Goal: Task Accomplishment & Management: Manage account settings

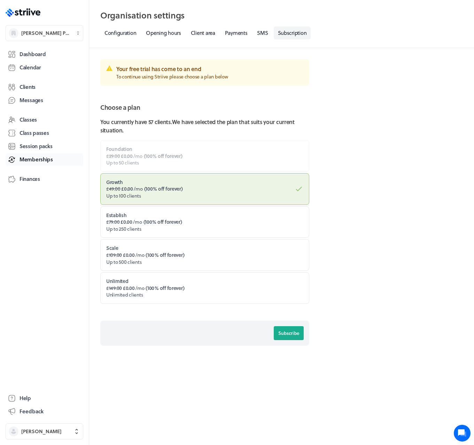
click at [26, 161] on span "Memberships" at bounding box center [35, 159] width 33 height 7
click at [48, 436] on button "Helen Duke" at bounding box center [45, 431] width 78 height 16
click at [42, 428] on button "Sign out" at bounding box center [44, 425] width 72 height 11
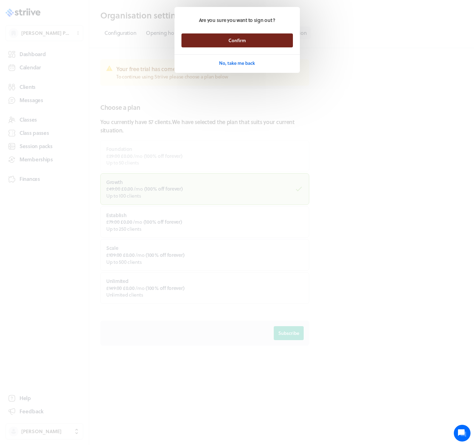
click at [211, 43] on button "Confirm" at bounding box center [236, 40] width 111 height 14
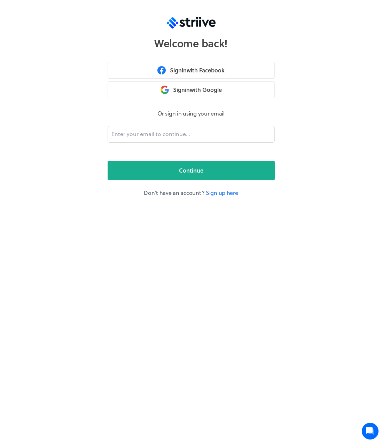
click at [181, 147] on form "Or sign in using your email Continue Don't have an account? Sign up here" at bounding box center [191, 153] width 167 height 88
click at [179, 141] on input "email" at bounding box center [191, 134] width 167 height 17
type input "adam@striive.co"
